Goal: Find specific page/section: Find specific page/section

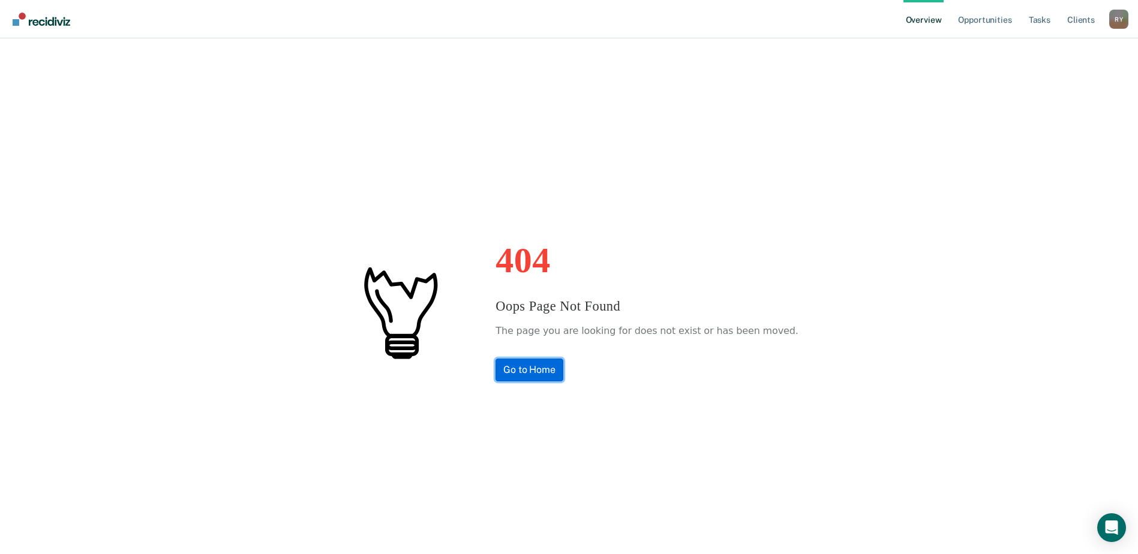
click at [541, 374] on link "Go to Home" at bounding box center [530, 370] width 68 height 23
click at [526, 369] on link "Go to Home" at bounding box center [530, 370] width 68 height 23
